Goal: Task Accomplishment & Management: Use online tool/utility

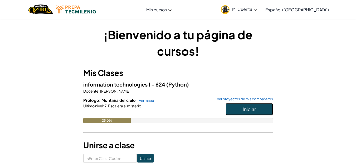
click at [240, 110] on button "Iniciar" at bounding box center [249, 109] width 47 height 12
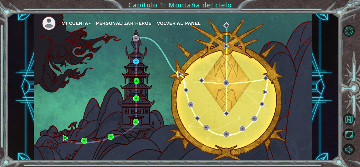
click at [61, 138] on div "Mi Cuenta Personalizar héroe Volver al panel" at bounding box center [173, 86] width 278 height 147
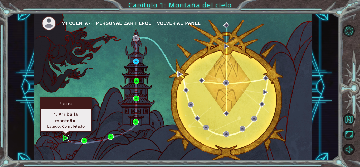
click at [65, 138] on img at bounding box center [66, 138] width 6 height 6
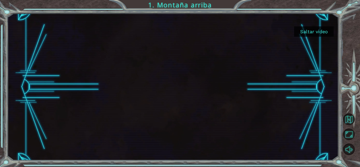
click at [320, 30] on button "Saltar video" at bounding box center [314, 31] width 40 height 10
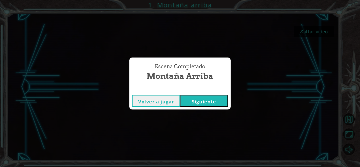
click at [217, 100] on button "Siguiente" at bounding box center [204, 101] width 48 height 12
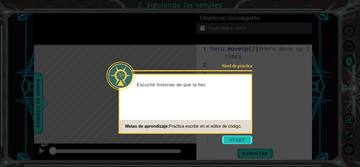
click at [235, 139] on button "Start" at bounding box center [237, 140] width 30 height 8
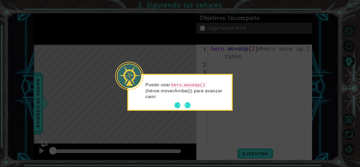
click at [187, 100] on div "Puedo usar hero.moveUp() (héroe.moverArriba()) para avanzar cami" at bounding box center [179, 93] width 103 height 33
click at [187, 103] on button "Next" at bounding box center [188, 105] width 6 height 6
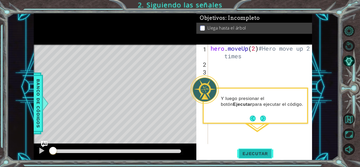
click at [246, 151] on span "Ejecutar" at bounding box center [255, 153] width 36 height 5
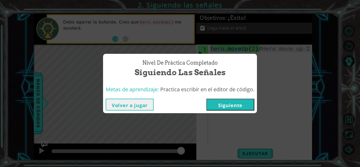
click at [241, 104] on button "Siguiente" at bounding box center [230, 105] width 48 height 12
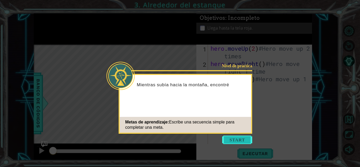
click at [250, 136] on button "Start" at bounding box center [237, 140] width 30 height 8
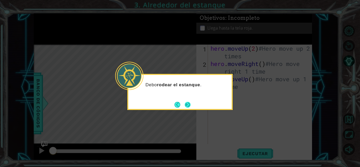
click at [190, 105] on button "Next" at bounding box center [188, 105] width 6 height 6
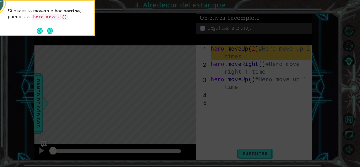
drag, startPoint x: 256, startPoint y: 47, endPoint x: 245, endPoint y: 144, distance: 97.4
click at [245, 144] on icon at bounding box center [180, 25] width 360 height 284
click at [249, 155] on icon at bounding box center [180, 25] width 360 height 284
click at [253, 151] on icon at bounding box center [180, 25] width 360 height 284
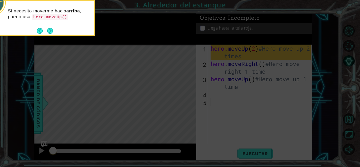
click at [253, 151] on icon at bounding box center [180, 25] width 360 height 284
click at [252, 151] on icon at bounding box center [180, 25] width 360 height 284
click at [275, 102] on icon at bounding box center [180, 25] width 360 height 284
click at [50, 28] on button "Next" at bounding box center [50, 31] width 6 height 6
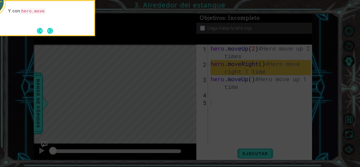
click at [50, 28] on button "Next" at bounding box center [50, 31] width 6 height 6
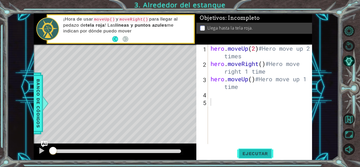
click at [255, 152] on span "Ejecutar" at bounding box center [255, 153] width 36 height 5
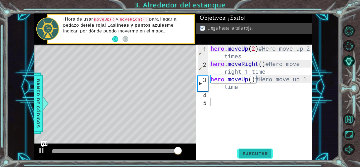
click at [255, 152] on span "Ejecutar" at bounding box center [255, 153] width 36 height 5
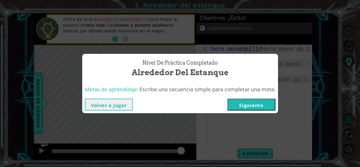
click at [252, 105] on button "Siguiente" at bounding box center [252, 105] width 48 height 12
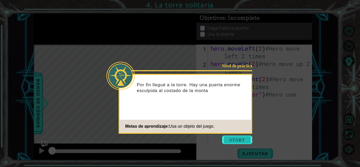
click at [233, 138] on button "Start" at bounding box center [237, 140] width 30 height 8
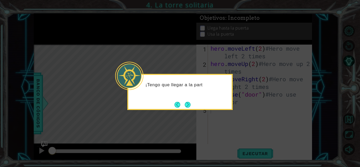
click at [187, 99] on div "¡Tengo que llegar a la part" at bounding box center [179, 92] width 105 height 36
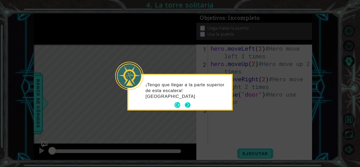
click at [187, 106] on button "Next" at bounding box center [188, 105] width 6 height 6
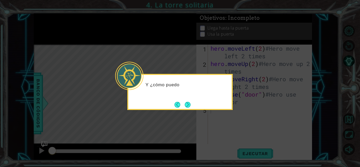
click at [187, 106] on button "Next" at bounding box center [188, 105] width 6 height 6
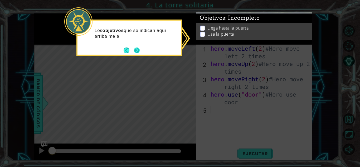
click at [137, 50] on button "Next" at bounding box center [137, 50] width 6 height 6
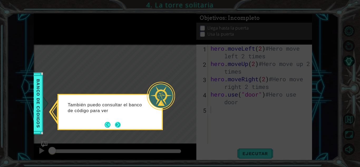
click at [118, 124] on button "Next" at bounding box center [118, 125] width 6 height 6
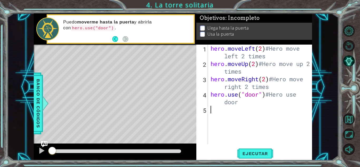
click at [244, 142] on div "hero . moveLeft ( 2 ) #Hero move left 2 times hero . moveUp ( 2 ) #Hero move up…" at bounding box center [262, 106] width 104 height 122
click at [248, 149] on button "Ejecutar" at bounding box center [255, 154] width 36 height 12
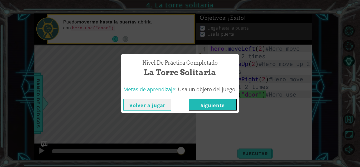
click at [231, 107] on button "Siguiente" at bounding box center [213, 105] width 48 height 12
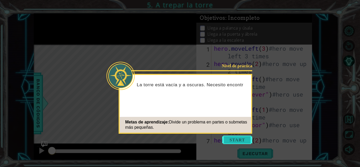
click at [240, 137] on button "Start" at bounding box center [237, 140] width 30 height 8
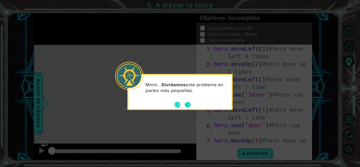
click at [188, 105] on button "Next" at bounding box center [188, 105] width 6 height 6
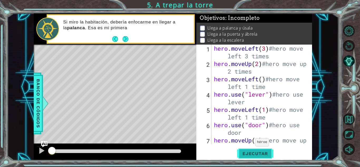
click at [254, 151] on span "Ejecutar" at bounding box center [255, 153] width 36 height 5
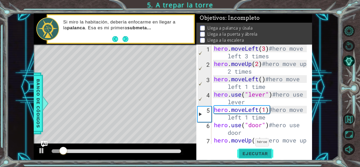
click at [254, 151] on span "Ejecutar" at bounding box center [255, 153] width 36 height 5
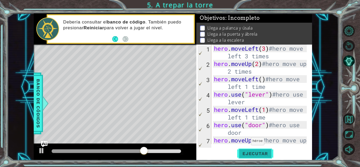
click at [253, 153] on span "Ejecutar" at bounding box center [255, 153] width 36 height 5
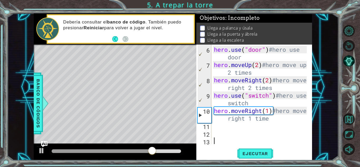
scroll to position [76, 0]
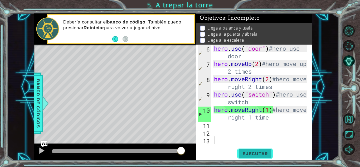
click at [263, 151] on span "Ejecutar" at bounding box center [255, 153] width 36 height 5
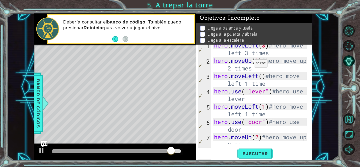
scroll to position [0, 0]
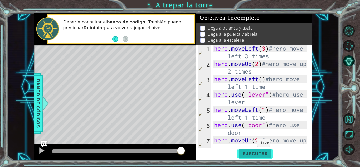
click at [258, 151] on span "Ejecutar" at bounding box center [255, 153] width 36 height 5
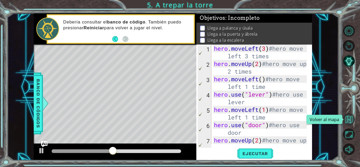
click at [349, 118] on button "Volver al mapa" at bounding box center [349, 119] width 12 height 12
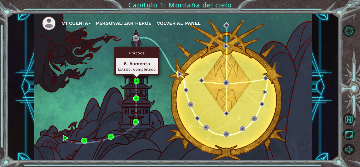
click at [136, 80] on img at bounding box center [137, 81] width 6 height 6
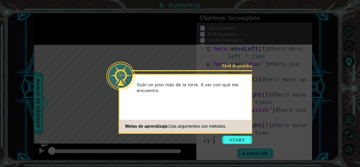
scroll to position [61, 0]
click at [239, 140] on button "Start" at bounding box center [237, 140] width 30 height 8
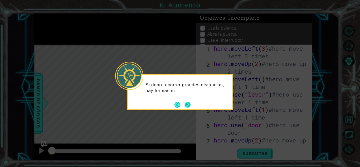
click at [188, 106] on button "Next" at bounding box center [188, 105] width 6 height 6
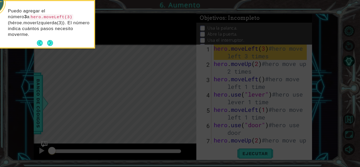
click at [256, 152] on icon at bounding box center [180, 25] width 360 height 284
click at [49, 40] on button "Next" at bounding box center [50, 43] width 6 height 6
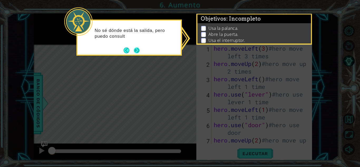
click at [135, 52] on button "Next" at bounding box center [137, 50] width 6 height 6
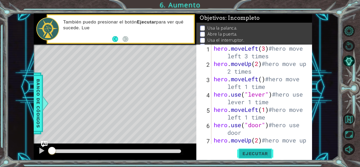
click at [251, 153] on span "Ejecutar" at bounding box center [255, 153] width 36 height 5
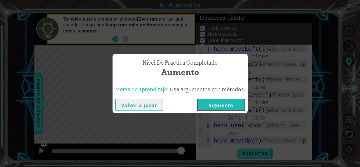
click at [127, 103] on button "Volver a jugar" at bounding box center [139, 105] width 48 height 12
